Goal: Answer question/provide support: Share knowledge or assist other users

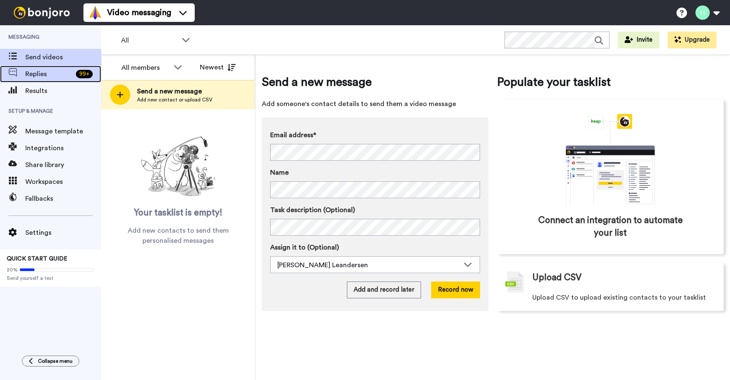
click at [45, 76] on span "Replies" at bounding box center [48, 74] width 47 height 10
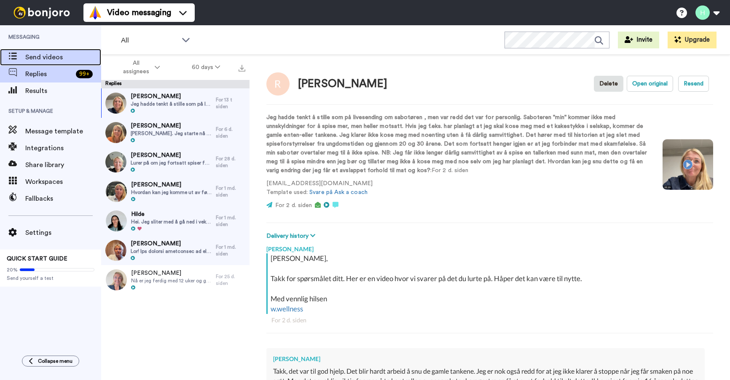
click at [47, 62] on span "Send videos" at bounding box center [63, 57] width 76 height 10
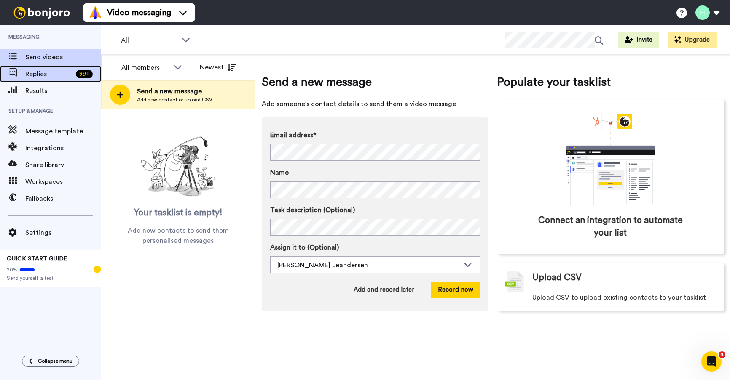
click at [48, 73] on span "Replies" at bounding box center [48, 74] width 47 height 10
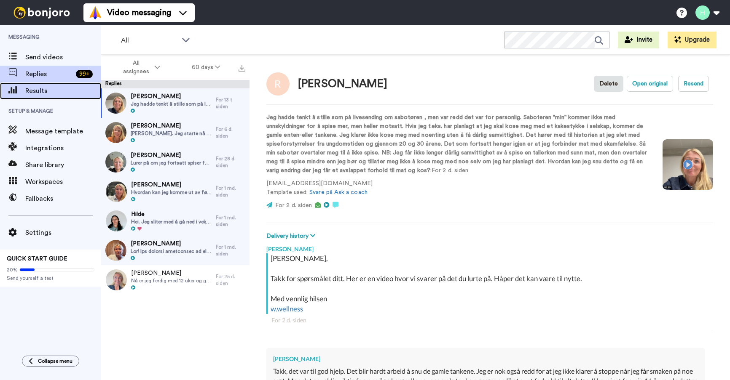
click at [38, 91] on span "Results" at bounding box center [63, 91] width 76 height 10
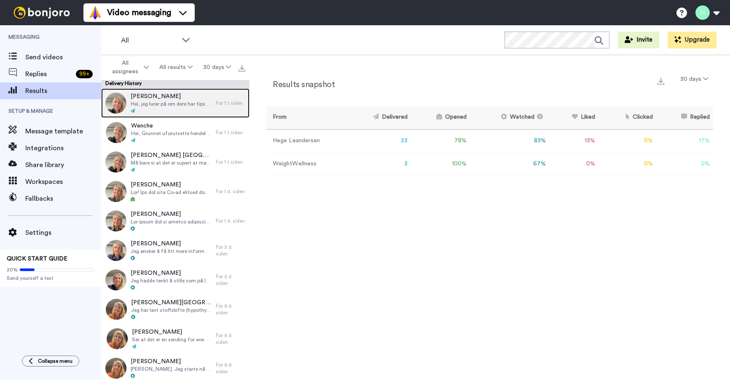
click at [145, 102] on span "Hei, jeg lurer på om dere har tips til mat en kan spise som påvirker hormonene …" at bounding box center [171, 104] width 81 height 7
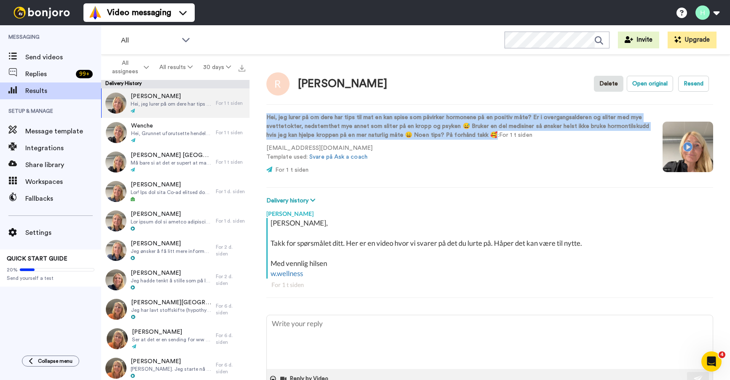
drag, startPoint x: 267, startPoint y: 116, endPoint x: 497, endPoint y: 136, distance: 231.2
click at [497, 136] on strong "Hei, jeg lurer på om dere har tips til mat en kan spise som påvirker hormonene …" at bounding box center [457, 127] width 382 height 24
copy strong "Hei, jeg lurer på om dere har tips til mat en kan spise som påvirker hormonene …"
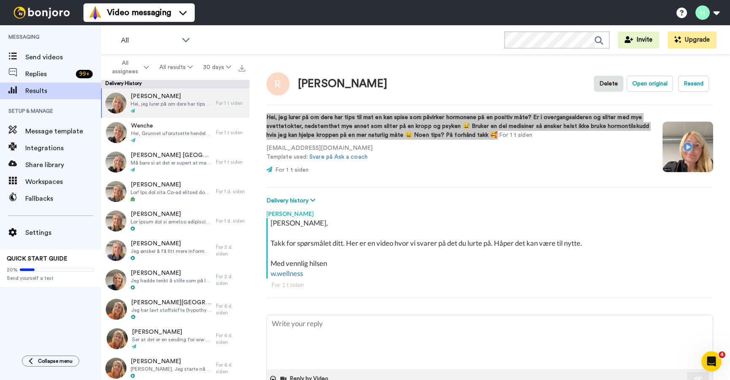
type textarea "x"
